Goal: Check status: Check status

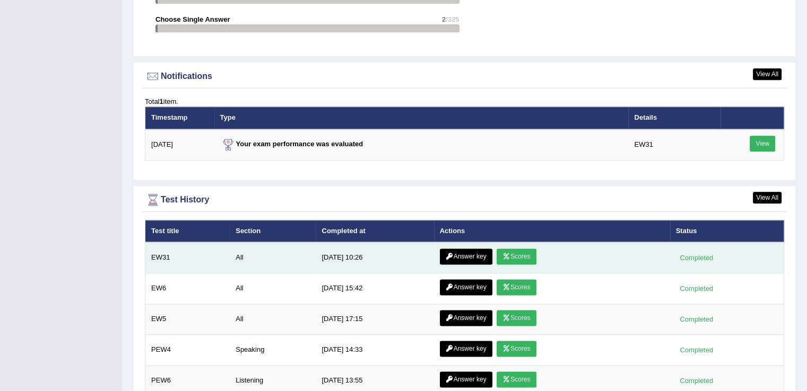
scroll to position [1306, 0]
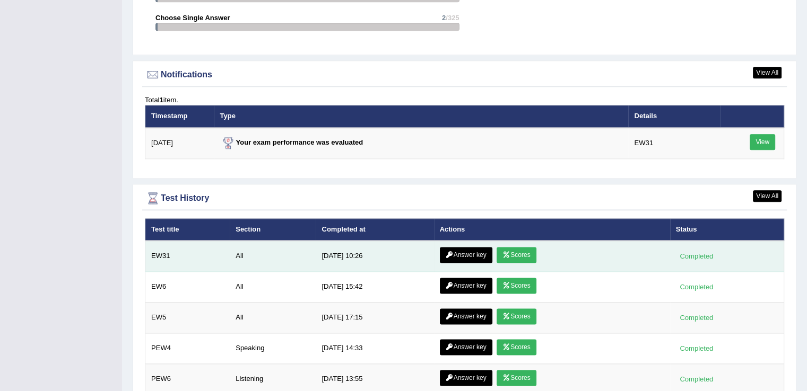
click at [483, 253] on link "Answer key" at bounding box center [466, 255] width 53 height 16
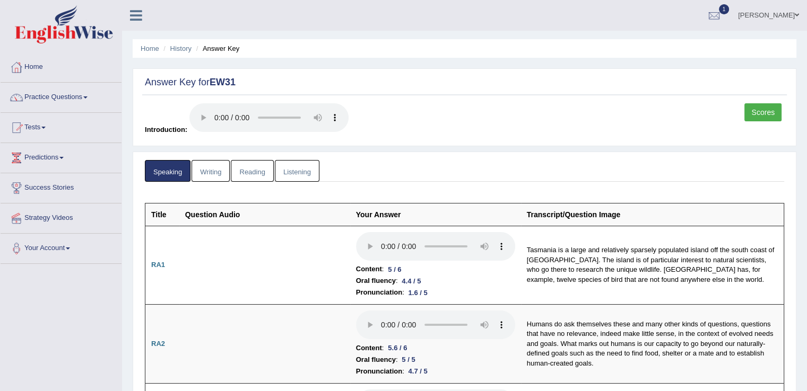
click at [203, 164] on link "Writing" at bounding box center [210, 171] width 38 height 22
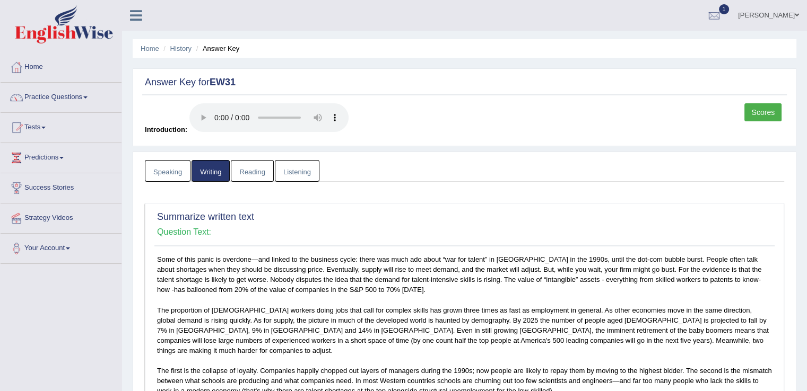
scroll to position [191, 0]
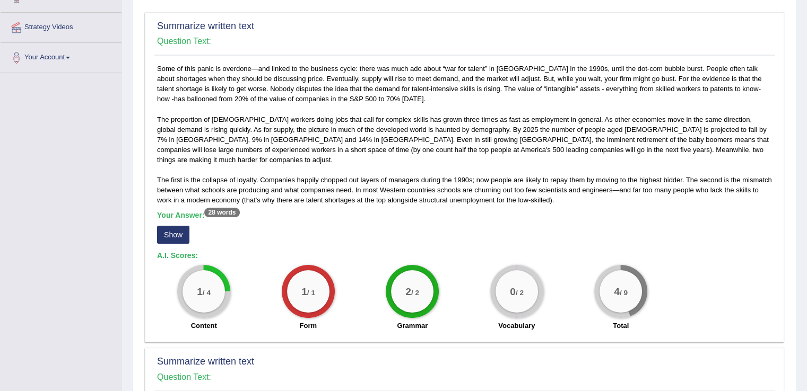
click at [174, 226] on button "Show" at bounding box center [173, 235] width 32 height 18
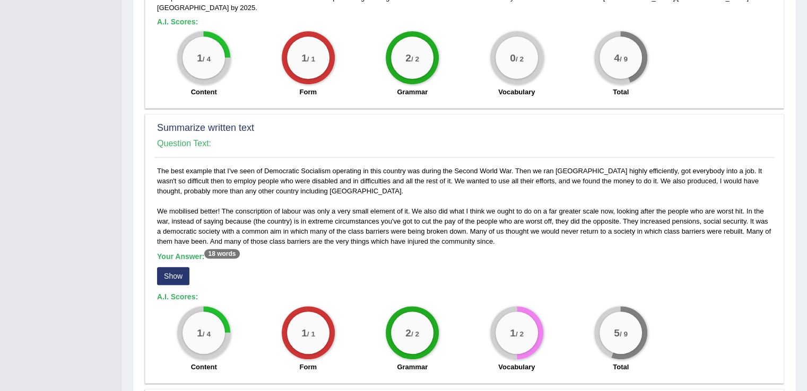
scroll to position [424, 0]
click at [182, 267] on button "Show" at bounding box center [173, 276] width 32 height 18
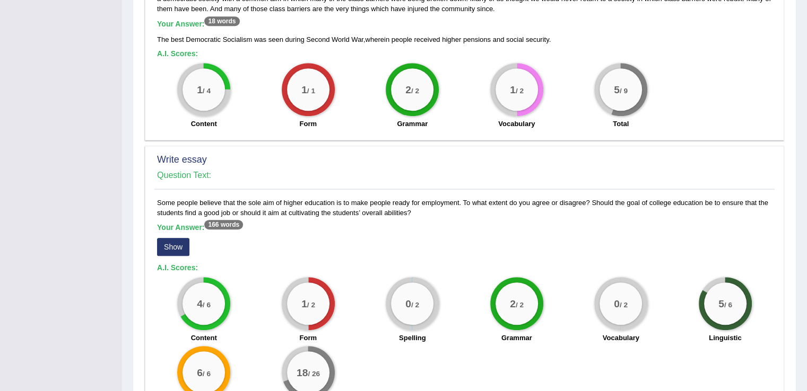
scroll to position [658, 0]
click at [176, 238] on button "Show" at bounding box center [173, 247] width 32 height 18
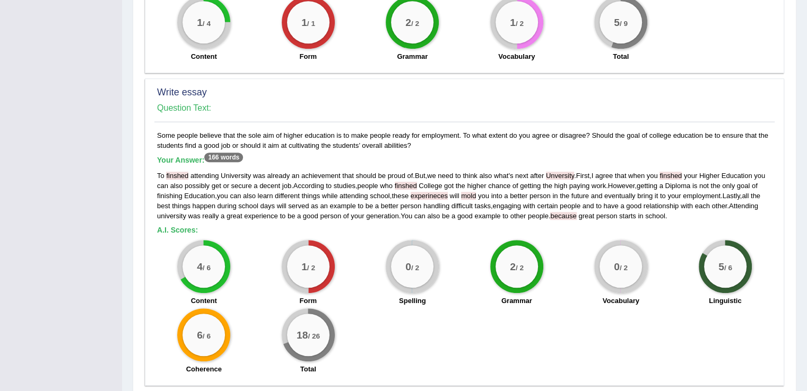
scroll to position [747, 0]
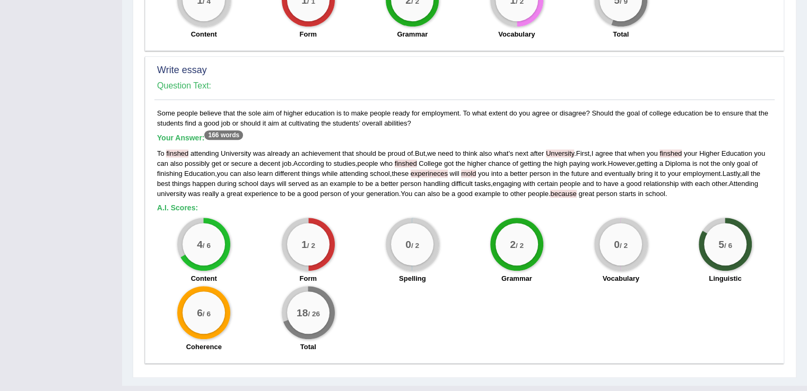
click at [259, 247] on div "1 / 2 Form" at bounding box center [308, 252] width 104 height 68
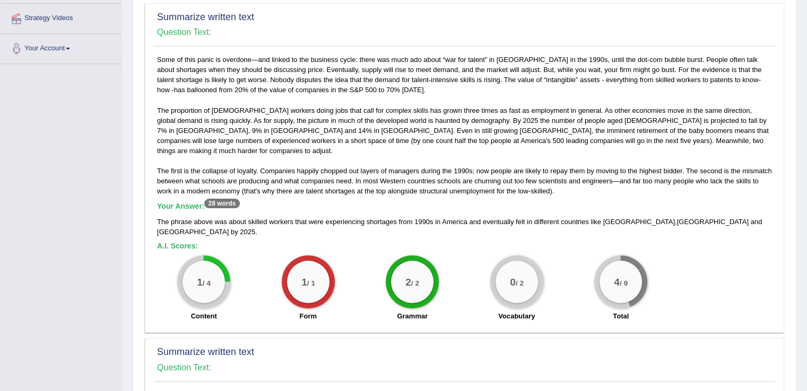
scroll to position [0, 0]
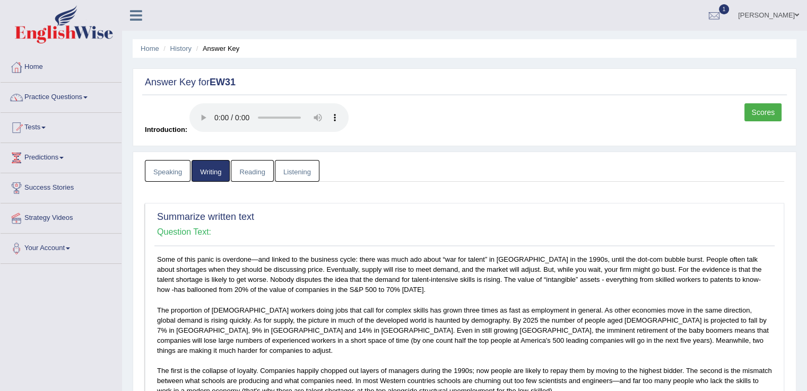
click at [252, 173] on link "Reading" at bounding box center [252, 171] width 42 height 22
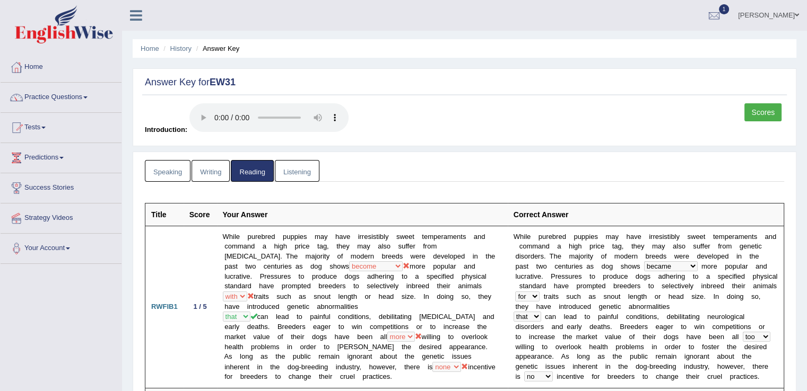
click at [301, 168] on link "Listening" at bounding box center [297, 171] width 45 height 22
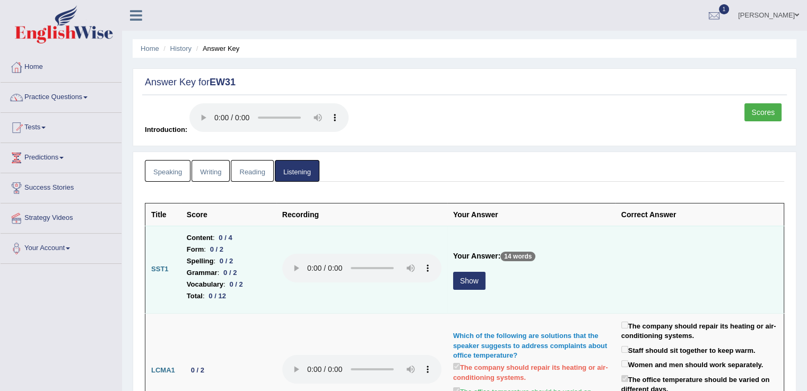
click at [469, 278] on button "Show" at bounding box center [469, 281] width 32 height 18
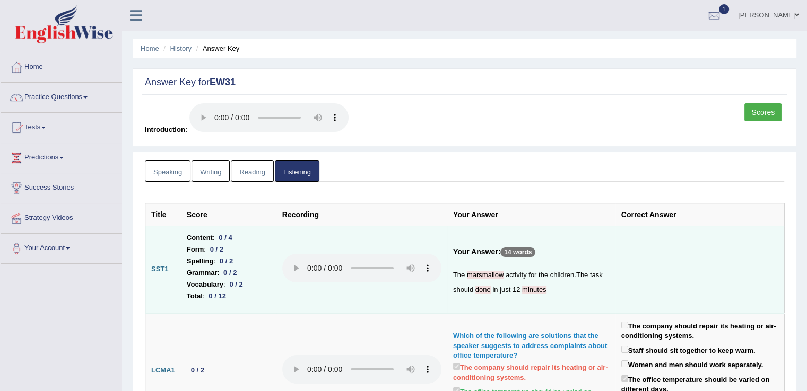
click at [756, 115] on link "Scores" at bounding box center [762, 112] width 37 height 18
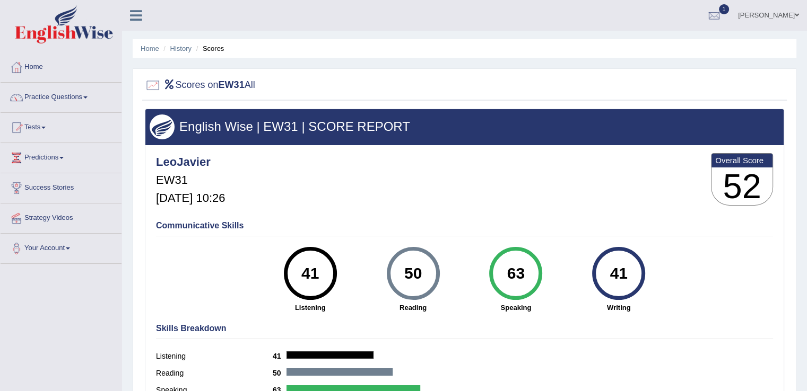
click at [38, 64] on link "Home" at bounding box center [61, 66] width 121 height 27
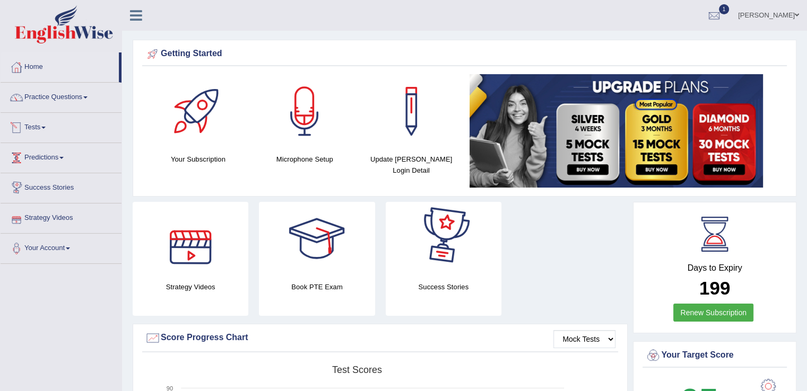
click at [41, 123] on link "Tests" at bounding box center [61, 126] width 121 height 27
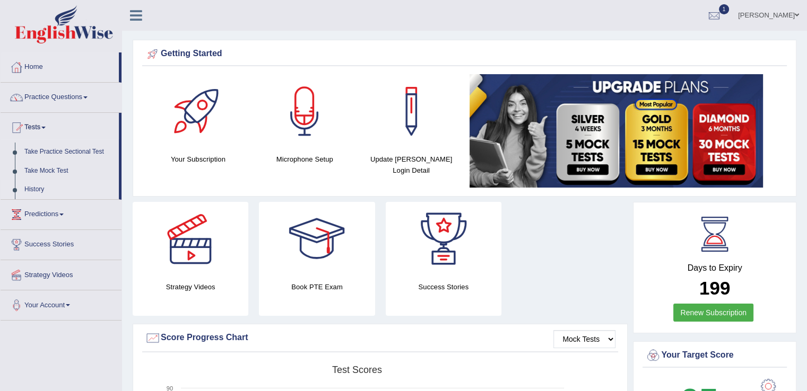
click at [38, 188] on link "History" at bounding box center [69, 189] width 99 height 19
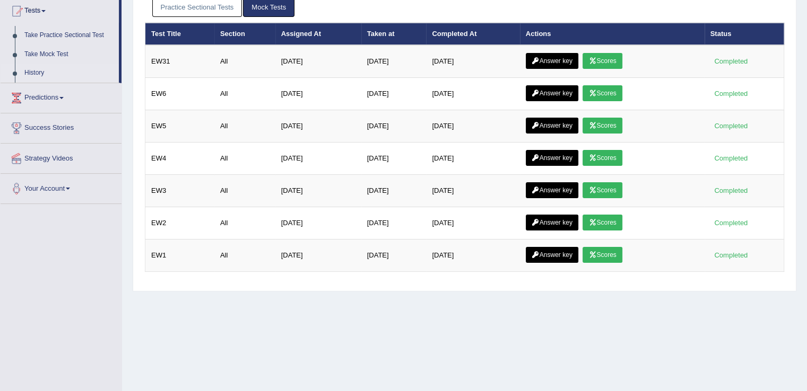
scroll to position [165, 0]
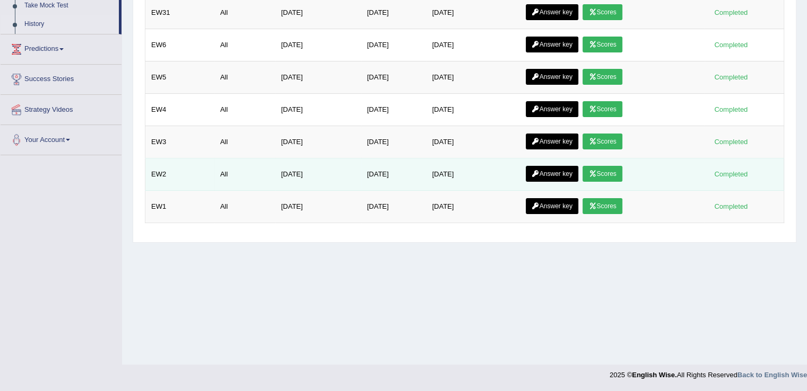
click at [557, 173] on link "Answer key" at bounding box center [552, 174] width 53 height 16
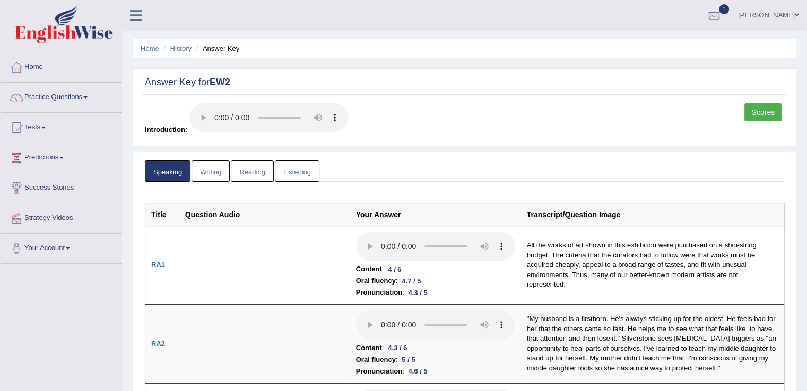
click at [757, 111] on link "Scores" at bounding box center [762, 112] width 37 height 18
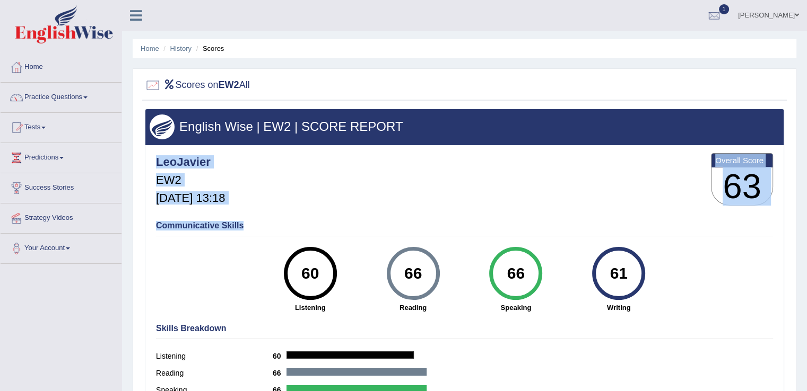
drag, startPoint x: 0, startPoint y: 0, endPoint x: 585, endPoint y: 235, distance: 630.6
click at [585, 235] on div "English Wise | EW2 | SCORE REPORT LeoJavier EW2 [DATE] 13:18 Overall Score 63 C…" at bounding box center [464, 265] width 639 height 312
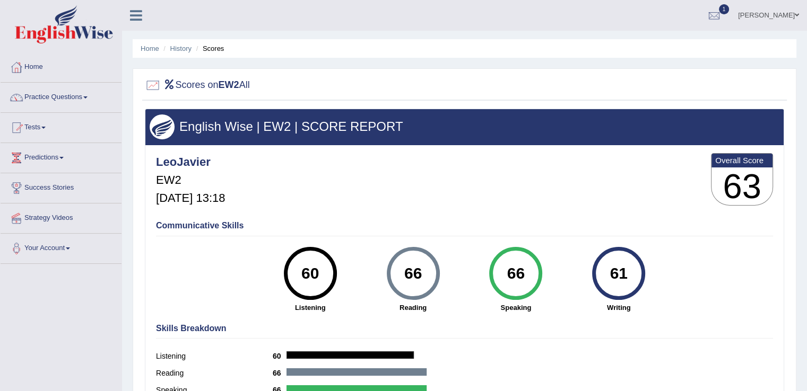
click at [585, 236] on hr at bounding box center [464, 236] width 617 height 1
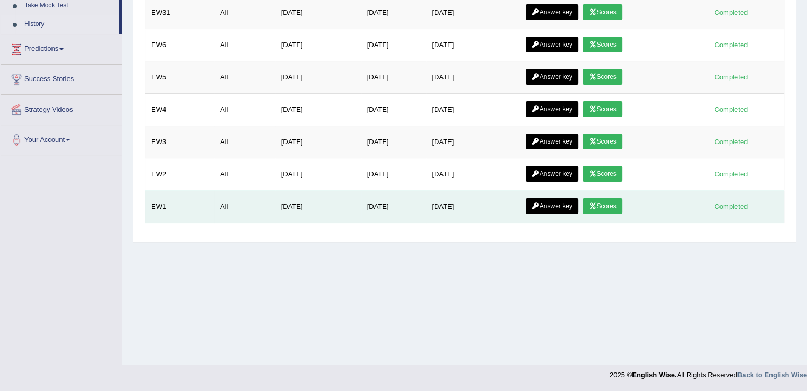
click at [608, 208] on link "Scores" at bounding box center [601, 206] width 39 height 16
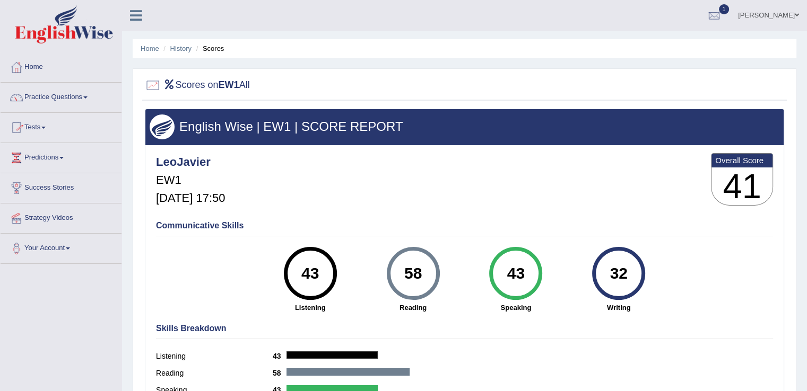
click at [32, 64] on link "Home" at bounding box center [61, 66] width 121 height 27
